Goal: Task Accomplishment & Management: Manage account settings

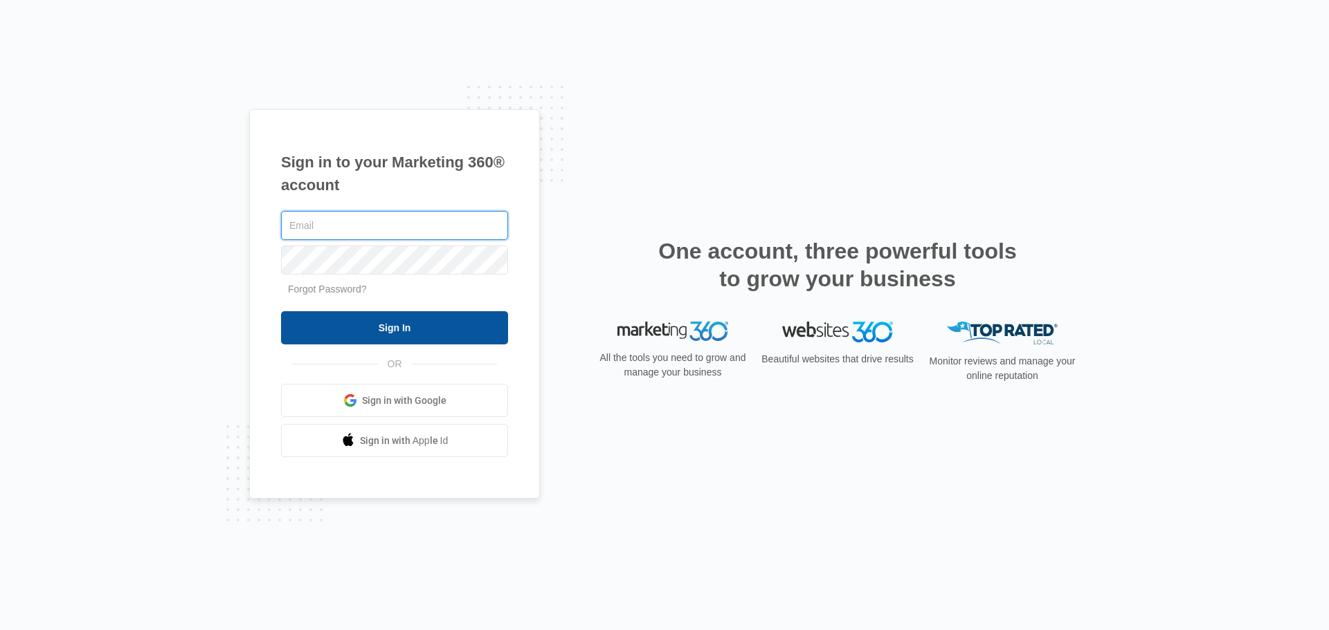
type input "[PERSON_NAME][EMAIL_ADDRESS][DOMAIN_NAME]"
click at [461, 313] on input "Sign In" at bounding box center [394, 327] width 227 height 33
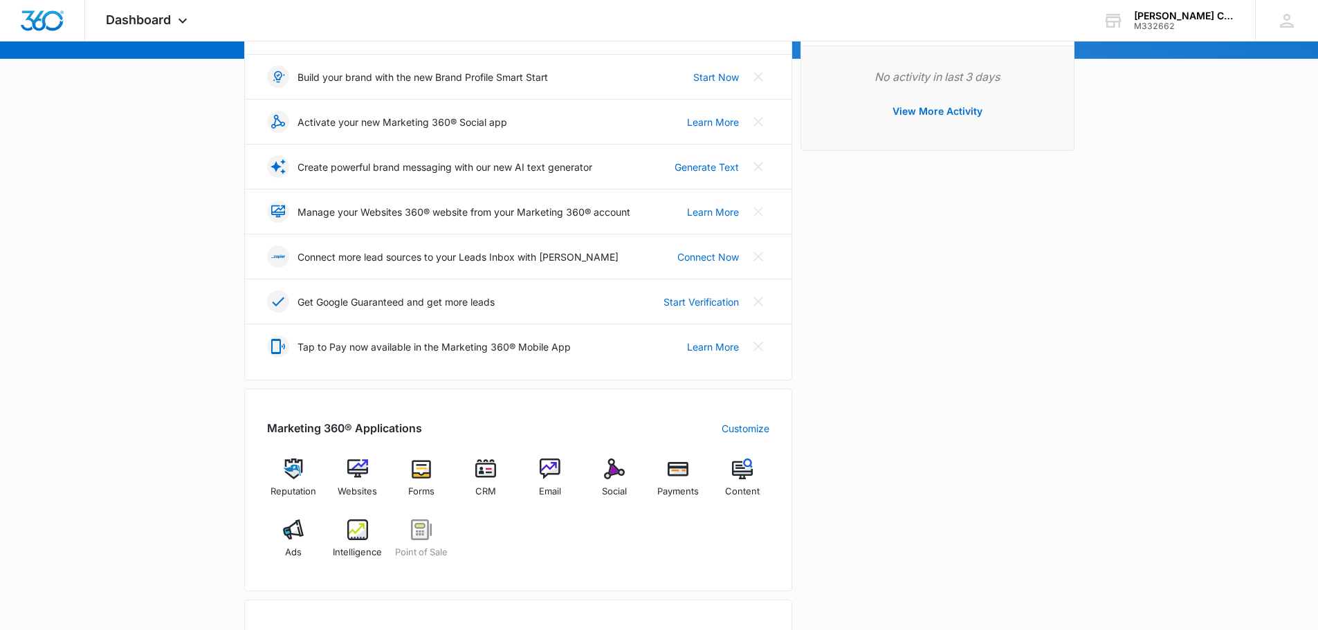
scroll to position [208, 0]
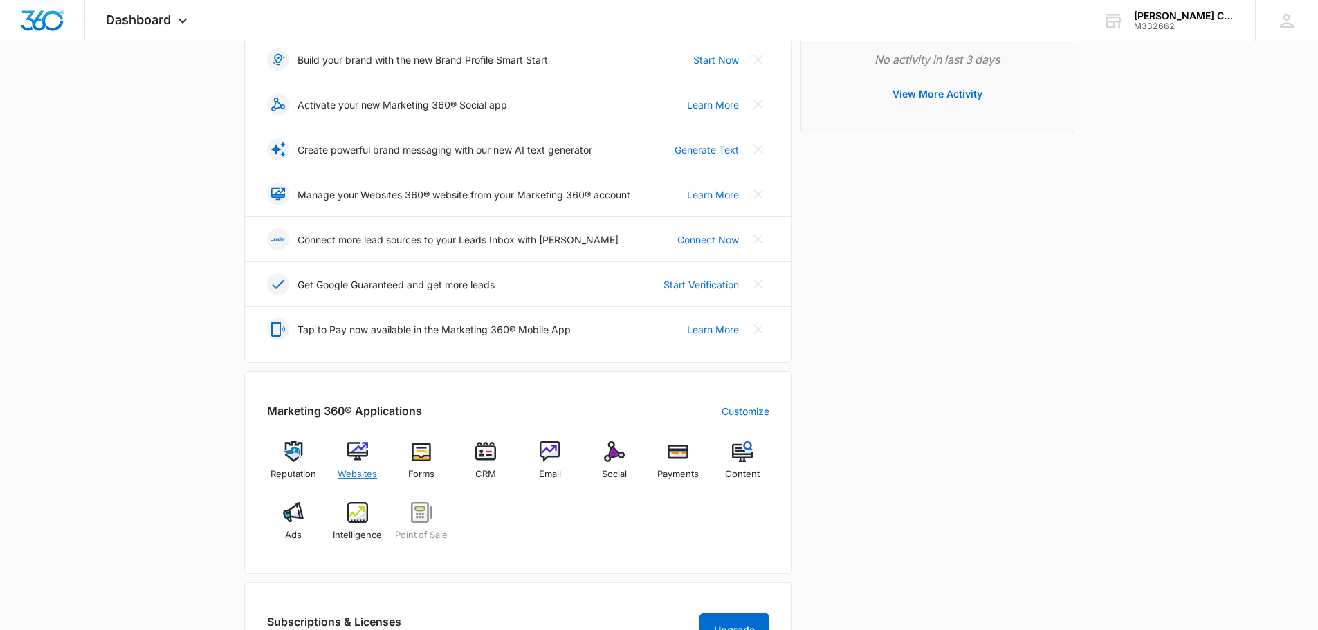
click at [362, 457] on img at bounding box center [357, 451] width 21 height 21
